Goal: Find specific page/section: Find specific page/section

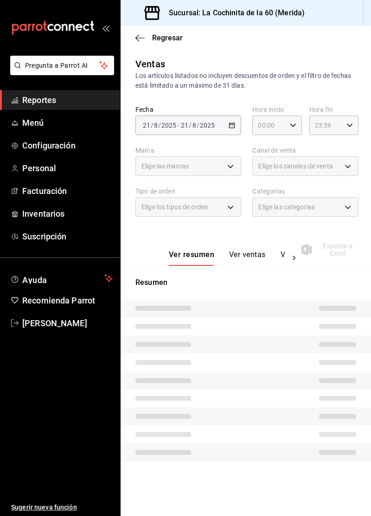
click at [77, 100] on span "Reportes" at bounding box center [67, 100] width 90 height 13
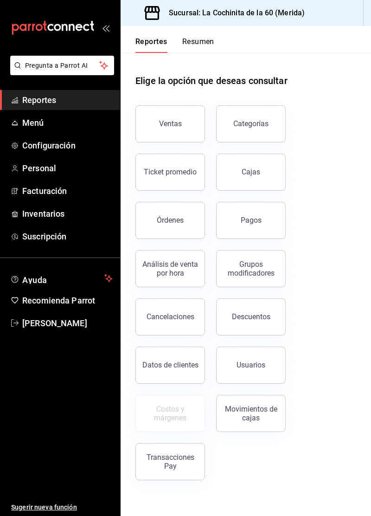
click at [195, 133] on button "Ventas" at bounding box center [170, 123] width 70 height 37
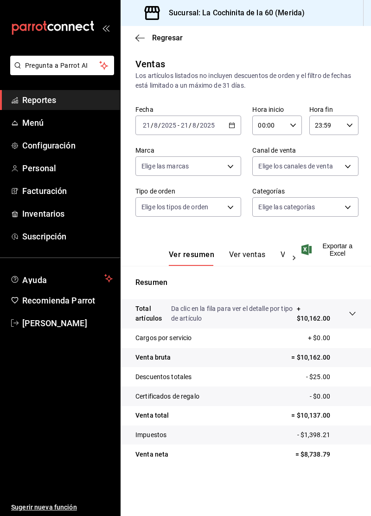
click at [56, 130] on link "Menú" at bounding box center [60, 123] width 120 height 20
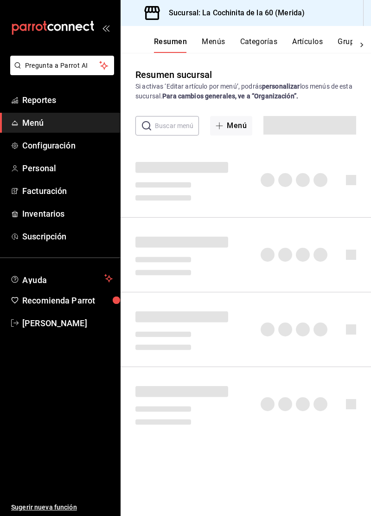
click at [71, 125] on span "Menú" at bounding box center [67, 122] width 90 height 13
click at [71, 103] on span "Reportes" at bounding box center [67, 100] width 90 height 13
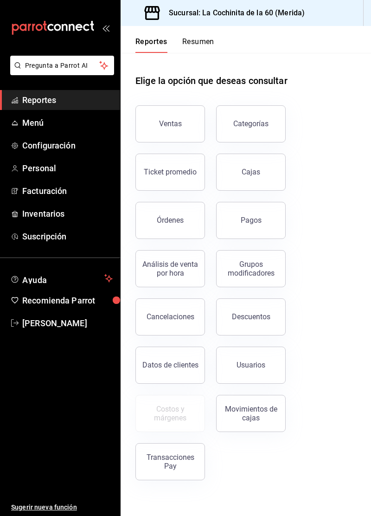
click at [167, 127] on div "Ventas" at bounding box center [170, 123] width 23 height 9
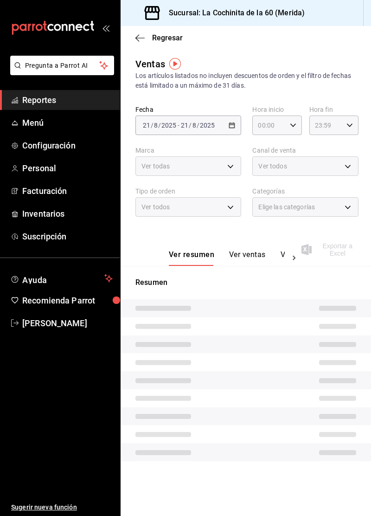
click at [334, 173] on div "Ver todos" at bounding box center [305, 165] width 106 height 19
click at [84, 103] on span "Reportes" at bounding box center [67, 100] width 90 height 13
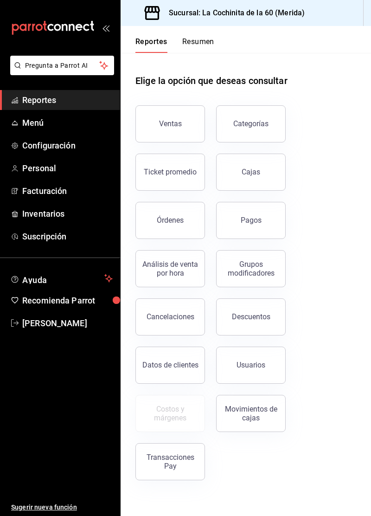
click at [173, 129] on button "Ventas" at bounding box center [170, 123] width 70 height 37
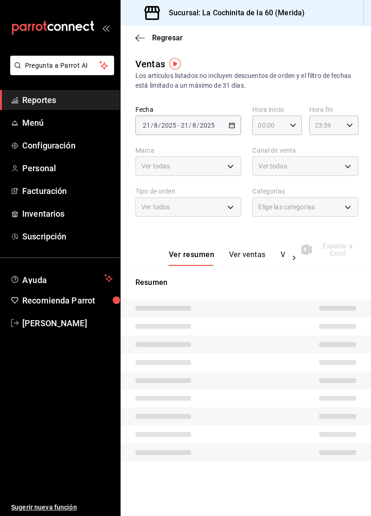
click at [337, 174] on div "Ver todos" at bounding box center [305, 165] width 106 height 19
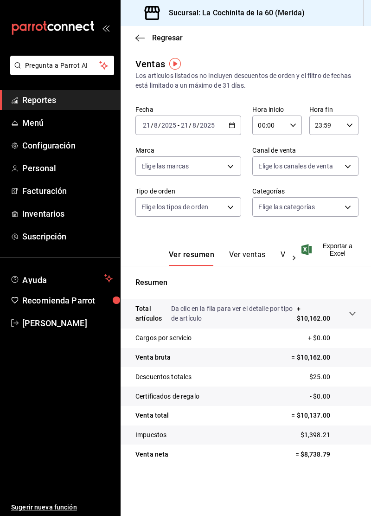
click at [322, 161] on body "Pregunta a Parrot AI Reportes Menú Configuración Personal Facturación Inventari…" at bounding box center [185, 258] width 371 height 516
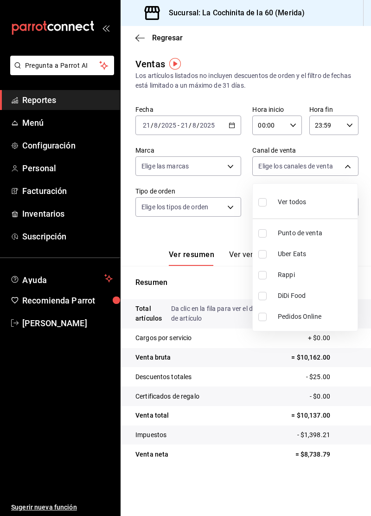
click at [263, 237] on input "checkbox" at bounding box center [262, 233] width 8 height 8
checkbox input "true"
type input "PARROT"
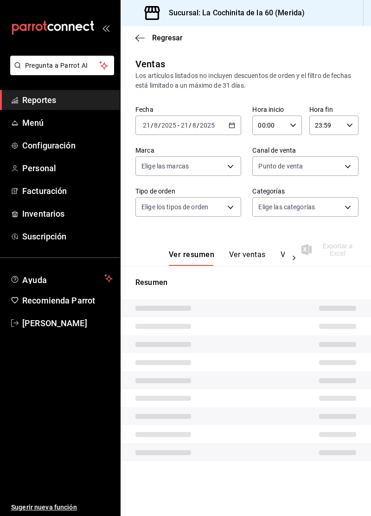
type input "PARROT"
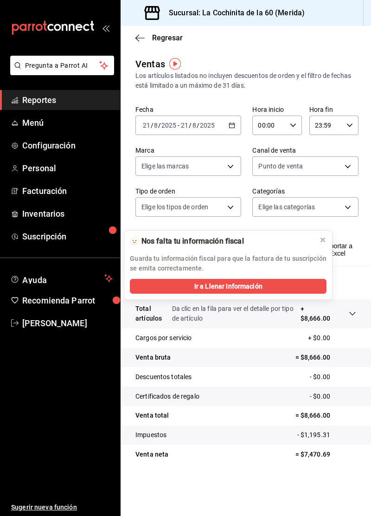
click at [76, 106] on link "Reportes" at bounding box center [60, 100] width 120 height 20
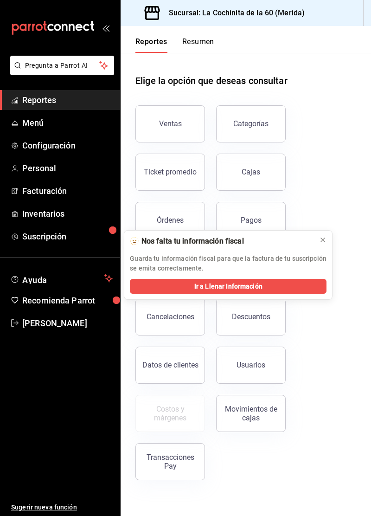
click at [183, 126] on button "Ventas" at bounding box center [170, 123] width 70 height 37
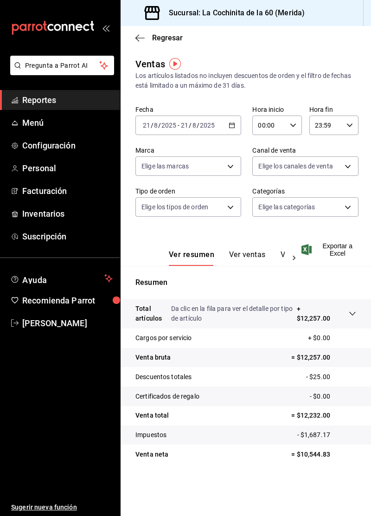
click at [333, 158] on body "Pregunta a Parrot AI Reportes Menú Configuración Personal Facturación Inventari…" at bounding box center [185, 258] width 371 height 516
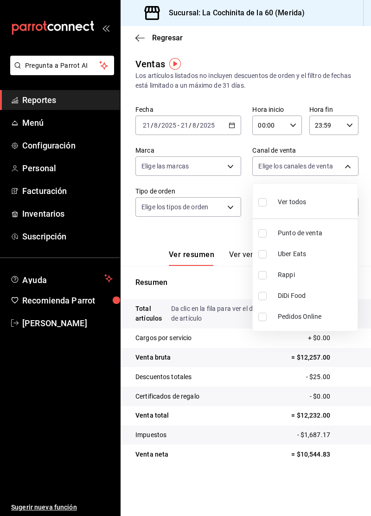
click at [312, 237] on span "Punto de venta" at bounding box center [316, 233] width 76 height 10
type input "PARROT"
checkbox input "true"
